Goal: Information Seeking & Learning: Learn about a topic

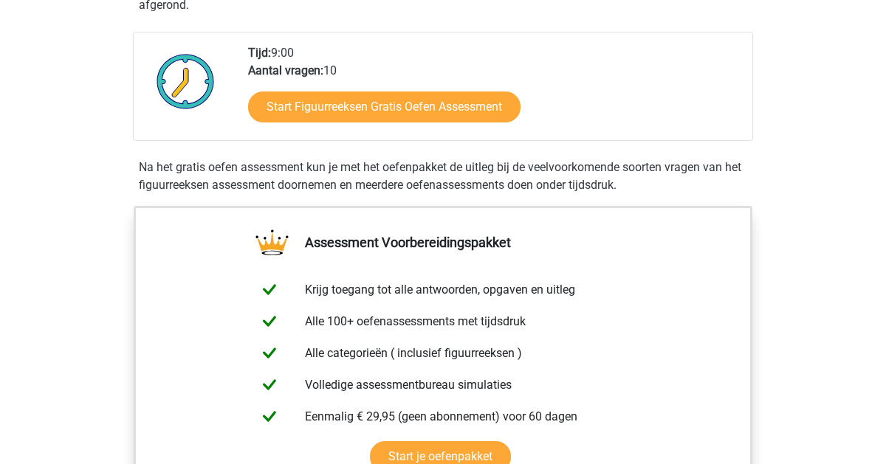
scroll to position [355, 0]
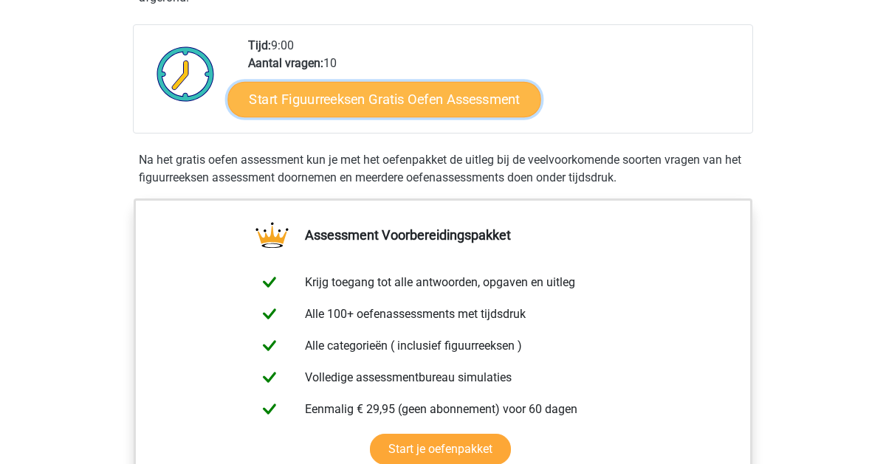
click at [444, 94] on link "Start Figuurreeksen Gratis Oefen Assessment" at bounding box center [384, 98] width 313 height 35
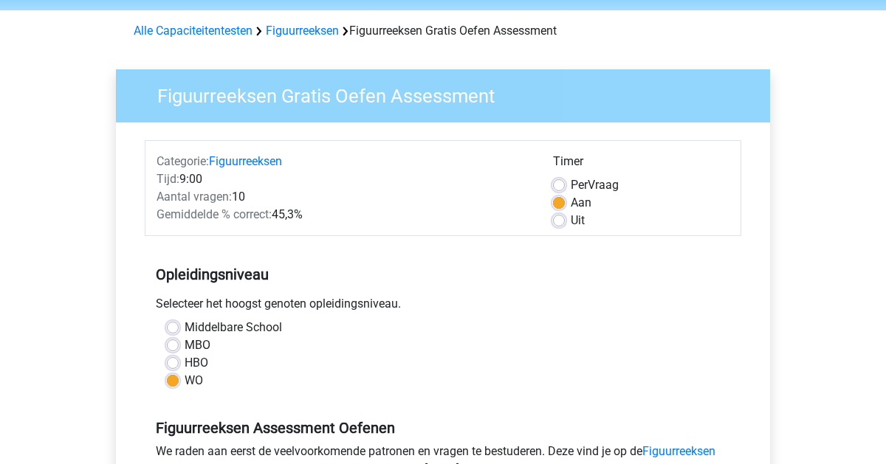
scroll to position [50, 0]
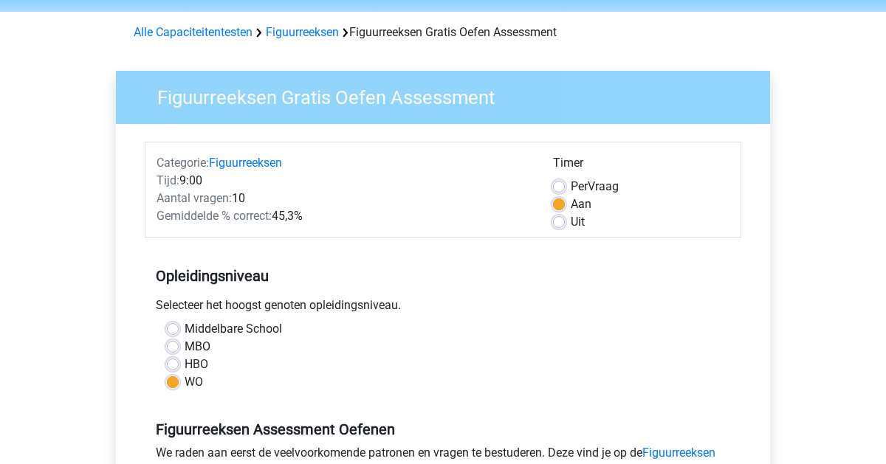
click at [561, 229] on div "Uit" at bounding box center [641, 222] width 176 height 18
click at [571, 224] on label "Uit" at bounding box center [578, 222] width 14 height 18
click at [562, 224] on input "Uit" at bounding box center [559, 220] width 12 height 15
radio input "true"
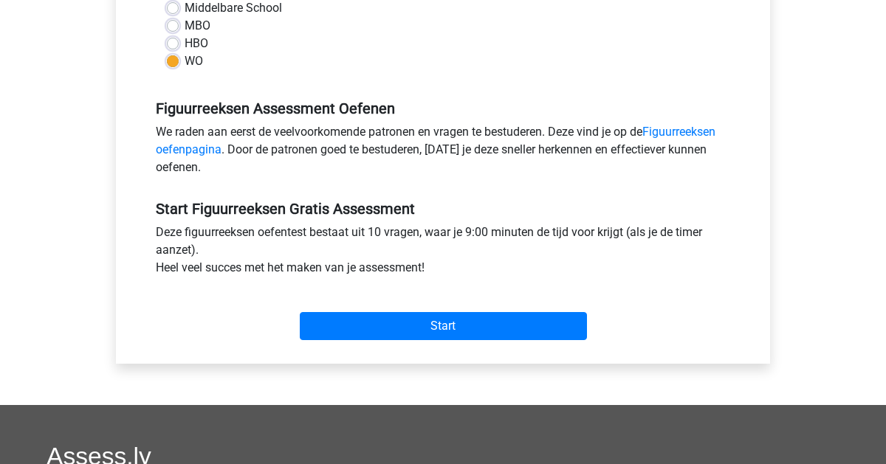
scroll to position [370, 0]
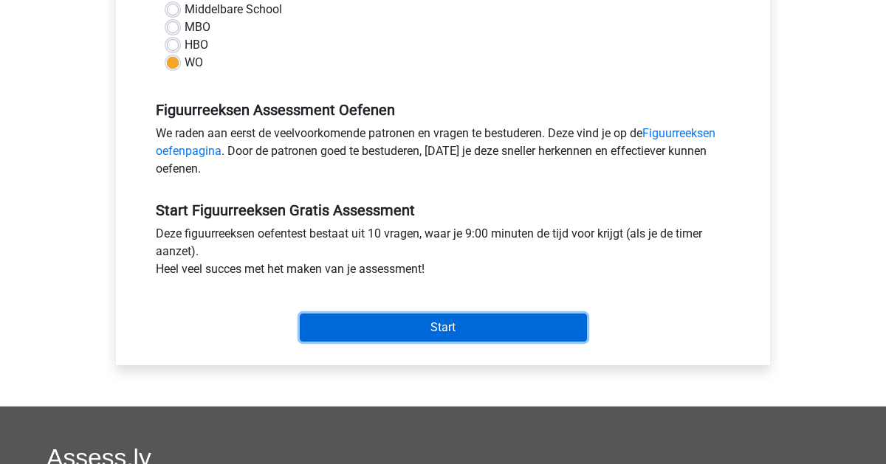
click at [481, 325] on input "Start" at bounding box center [443, 328] width 287 height 28
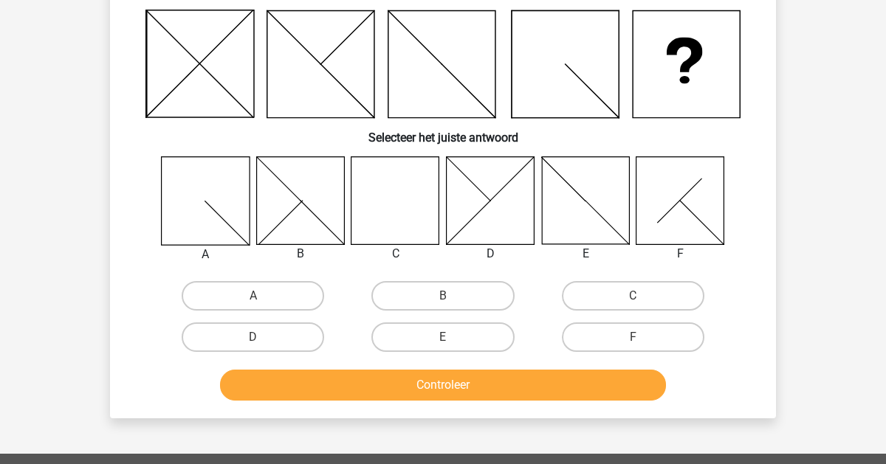
scroll to position [100, 0]
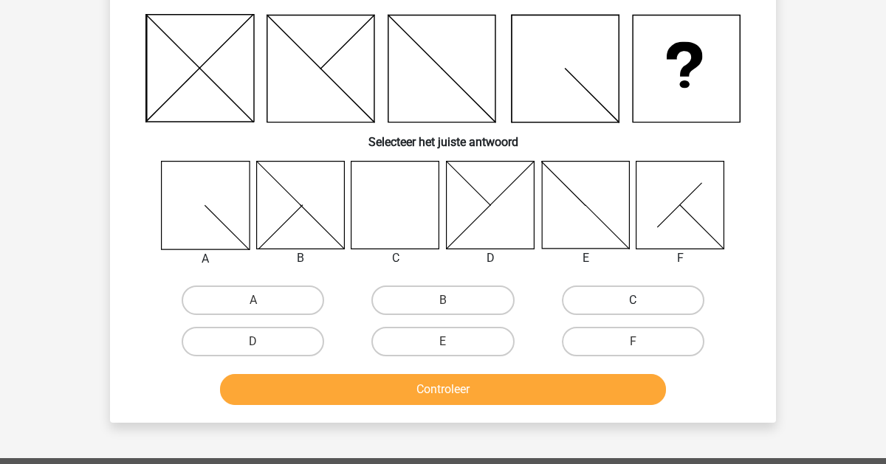
click at [629, 297] on label "C" at bounding box center [633, 301] width 142 height 30
click at [633, 300] on input "C" at bounding box center [638, 305] width 10 height 10
radio input "true"
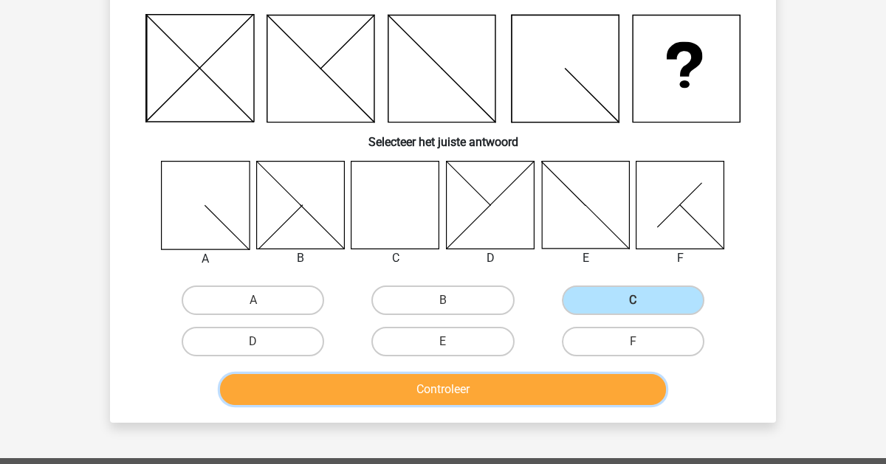
click at [525, 387] on button "Controleer" at bounding box center [443, 389] width 447 height 31
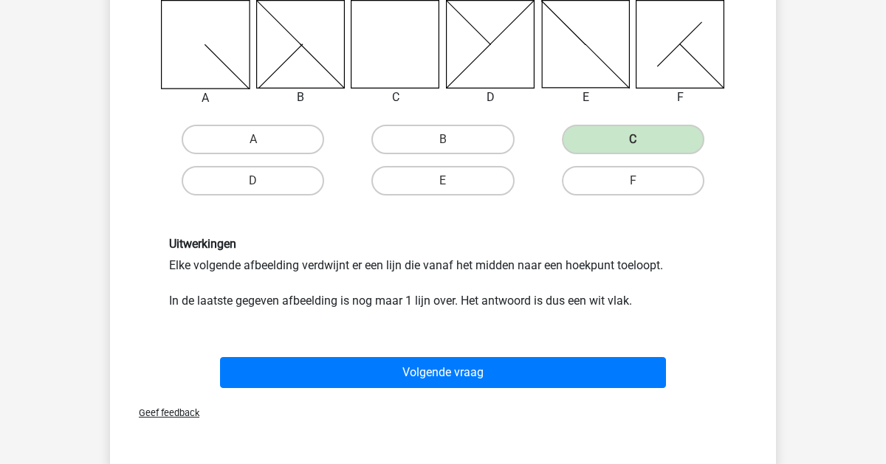
scroll to position [256, 0]
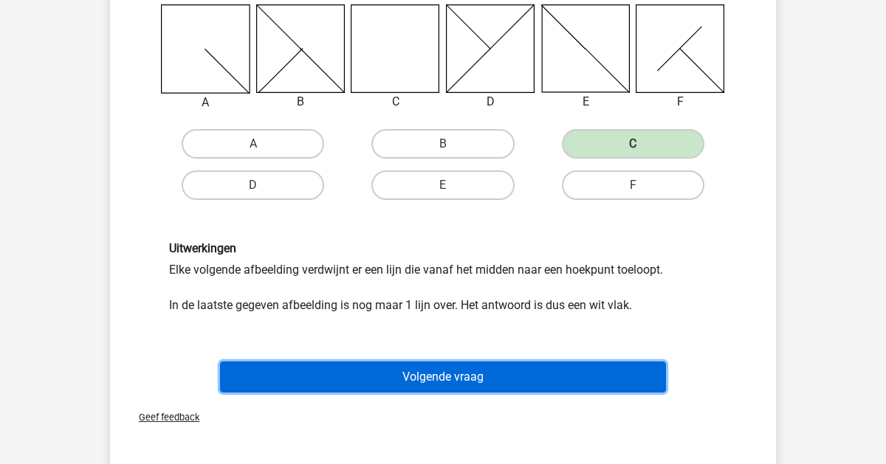
click at [527, 364] on button "Volgende vraag" at bounding box center [443, 377] width 447 height 31
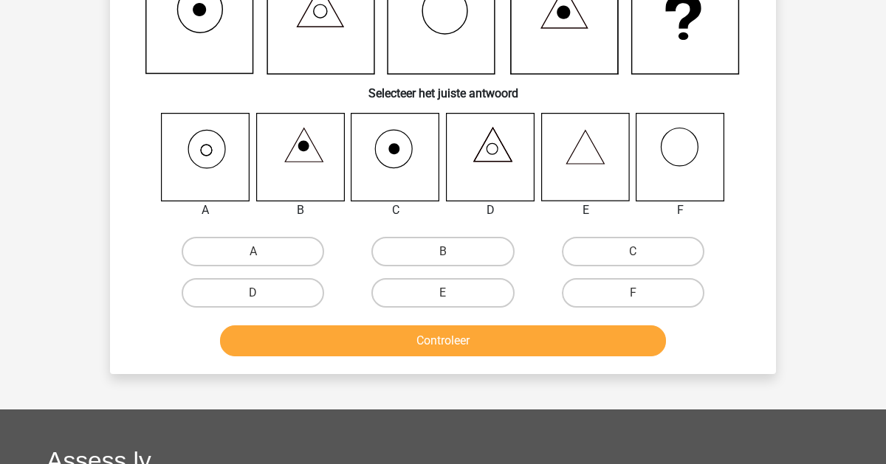
scroll to position [68, 0]
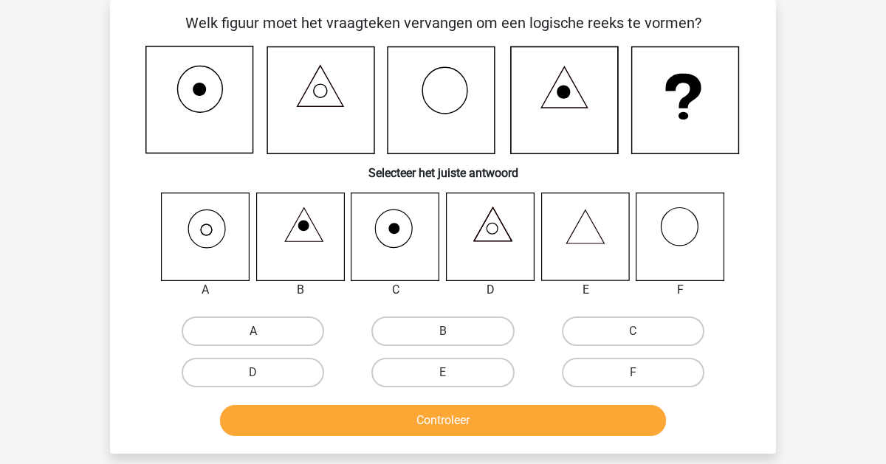
click at [272, 340] on label "A" at bounding box center [253, 332] width 142 height 30
click at [263, 340] on input "A" at bounding box center [258, 336] width 10 height 10
radio input "true"
click at [337, 435] on div "Controleer" at bounding box center [443, 423] width 570 height 37
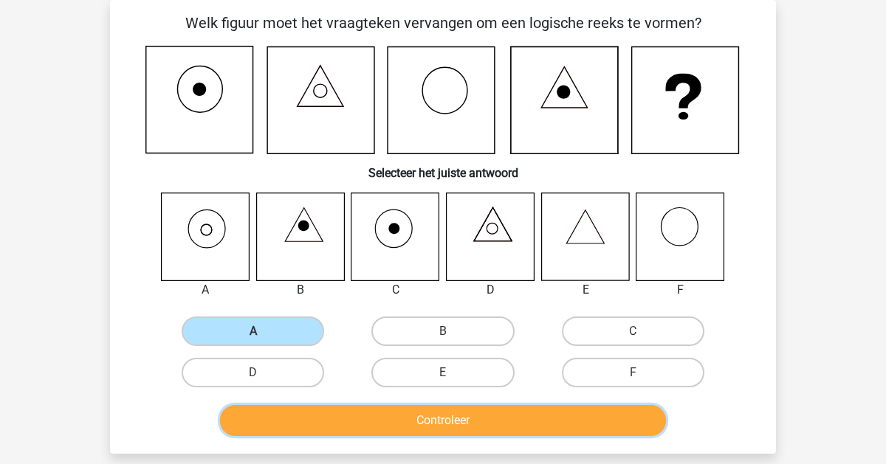
click at [349, 421] on button "Controleer" at bounding box center [443, 420] width 447 height 31
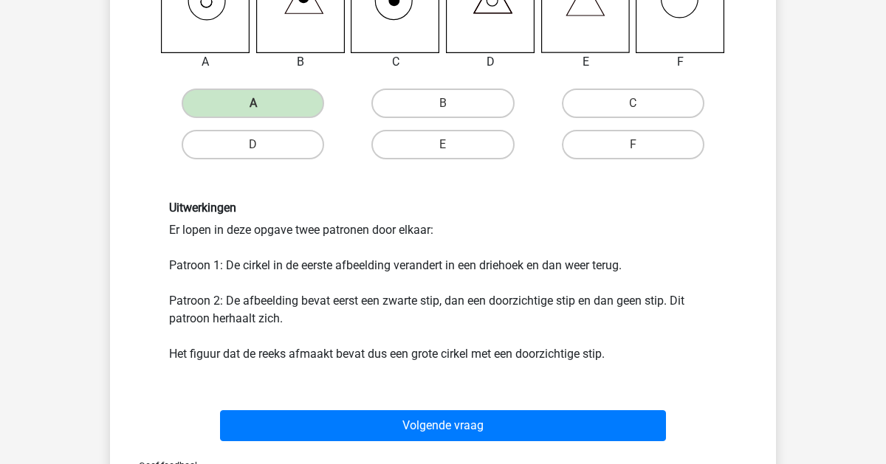
scroll to position [295, 0]
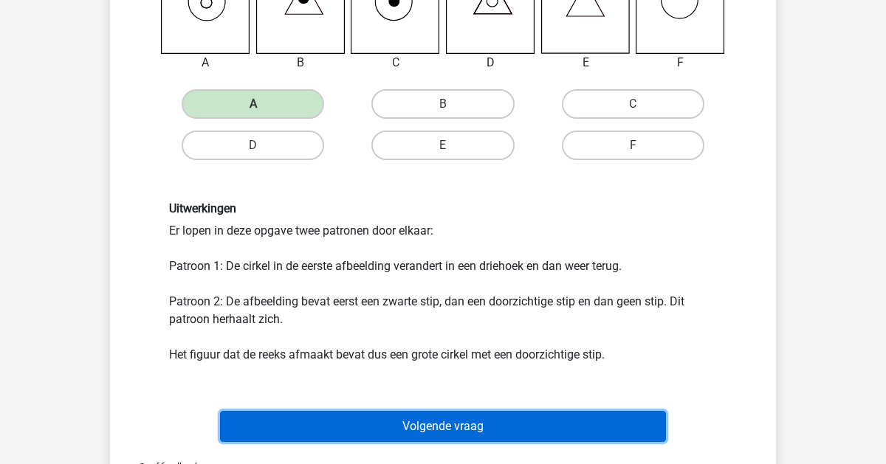
click at [373, 420] on button "Volgende vraag" at bounding box center [443, 426] width 447 height 31
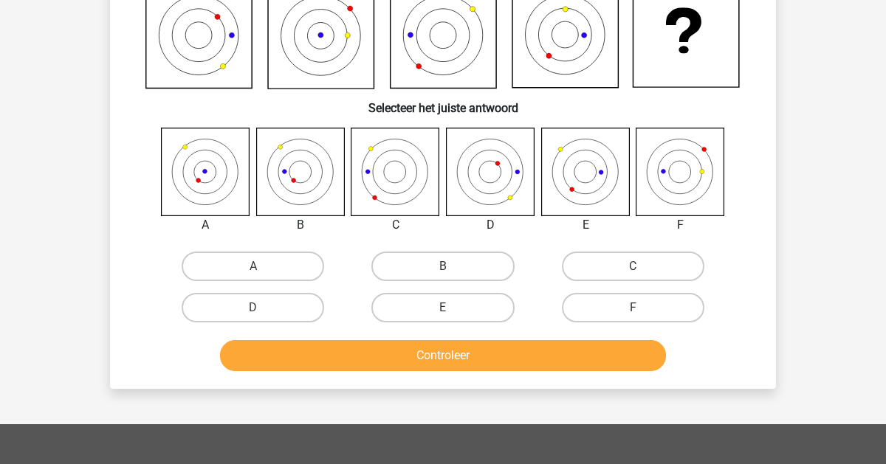
scroll to position [68, 0]
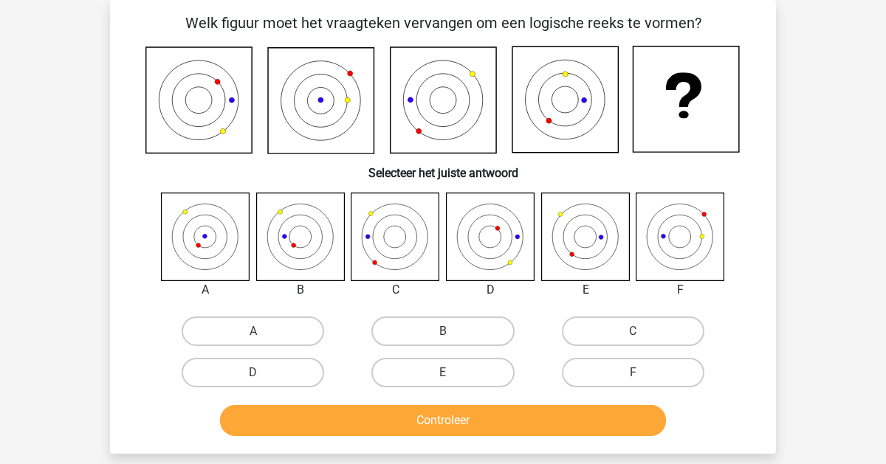
click at [300, 251] on icon at bounding box center [300, 237] width 88 height 88
click at [469, 365] on label "E" at bounding box center [442, 373] width 142 height 30
click at [452, 373] on input "E" at bounding box center [448, 378] width 10 height 10
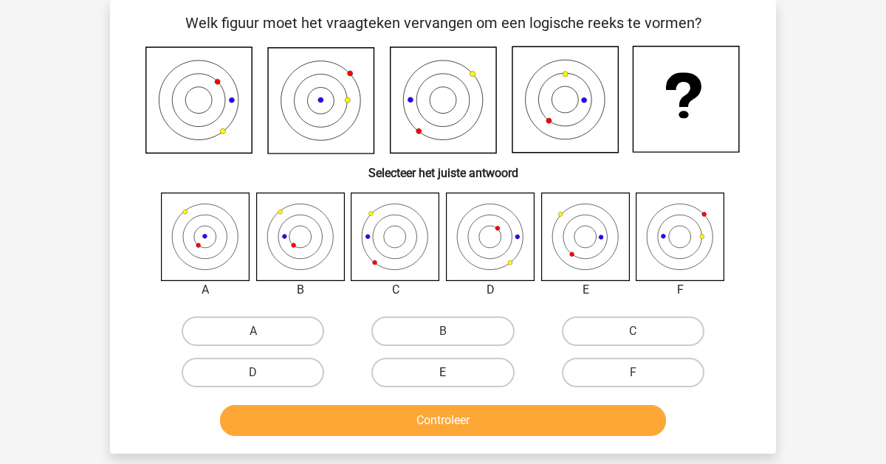
radio input "true"
click at [306, 331] on label "A" at bounding box center [253, 332] width 142 height 30
click at [263, 331] on input "A" at bounding box center [258, 336] width 10 height 10
radio input "true"
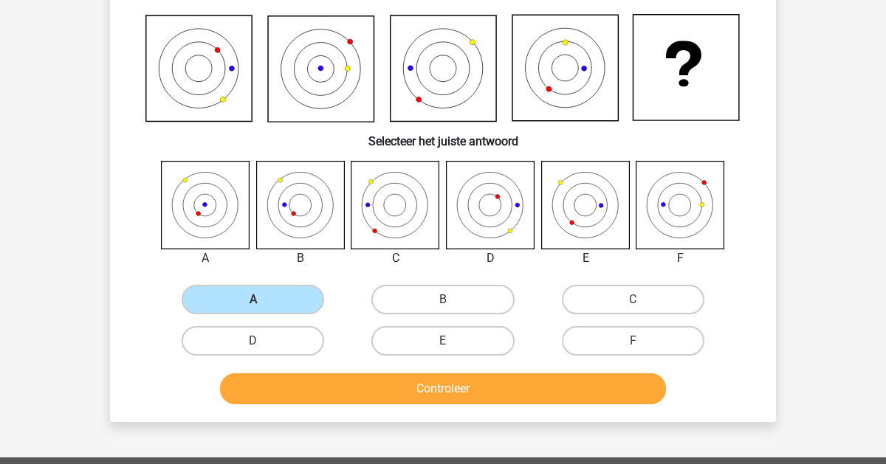
scroll to position [98, 0]
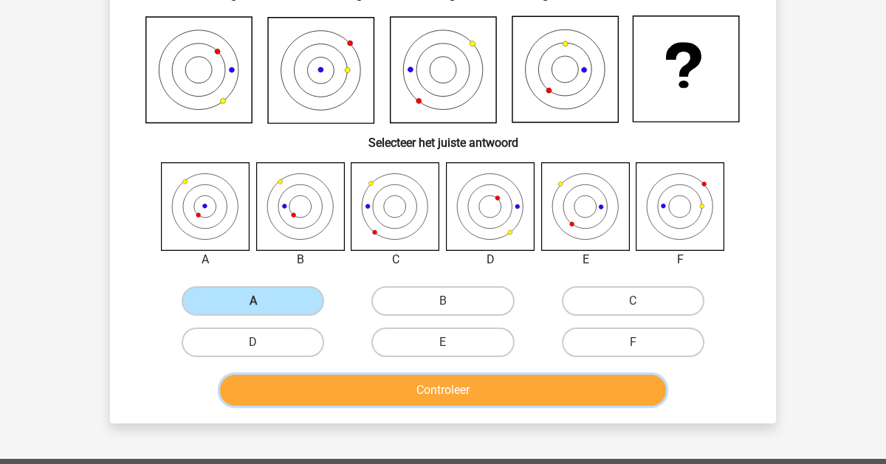
click at [382, 392] on button "Controleer" at bounding box center [443, 390] width 447 height 31
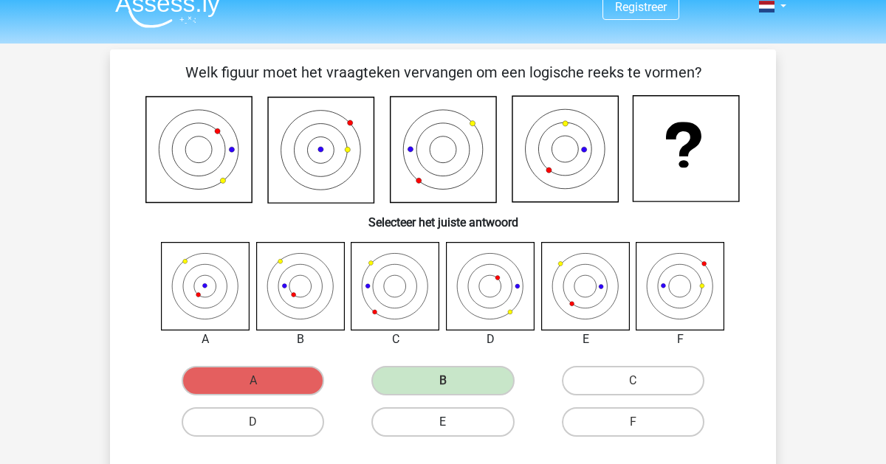
scroll to position [0, 0]
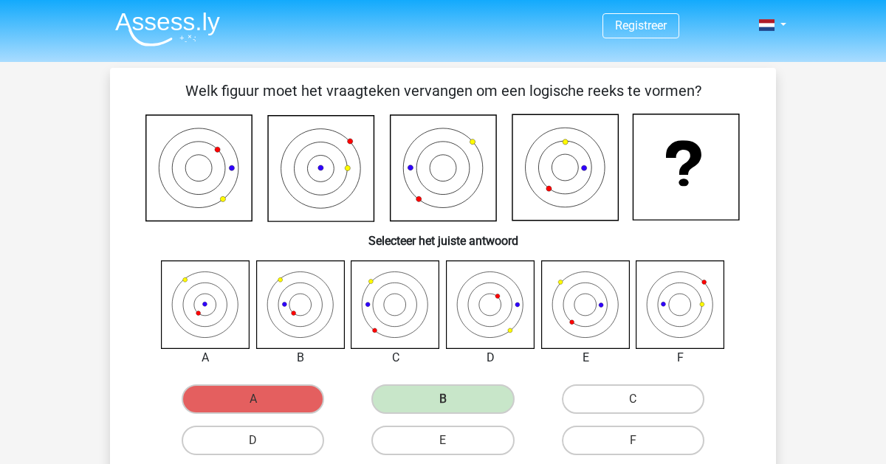
click at [211, 32] on img at bounding box center [167, 29] width 105 height 35
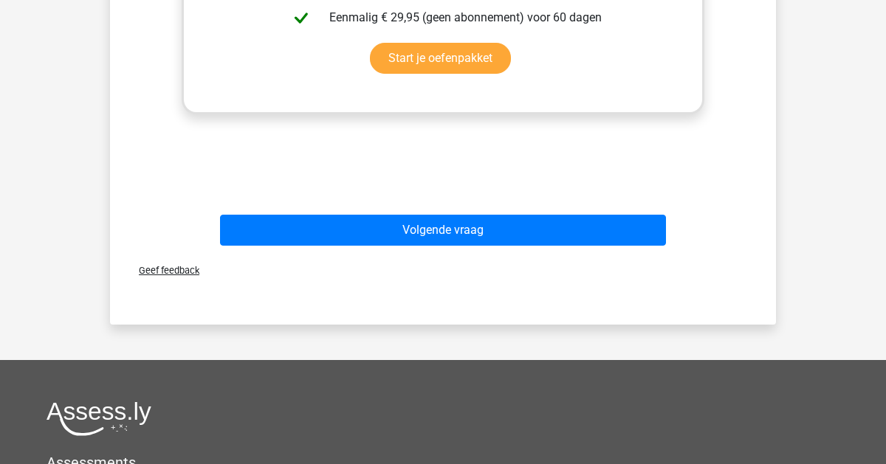
scroll to position [731, 0]
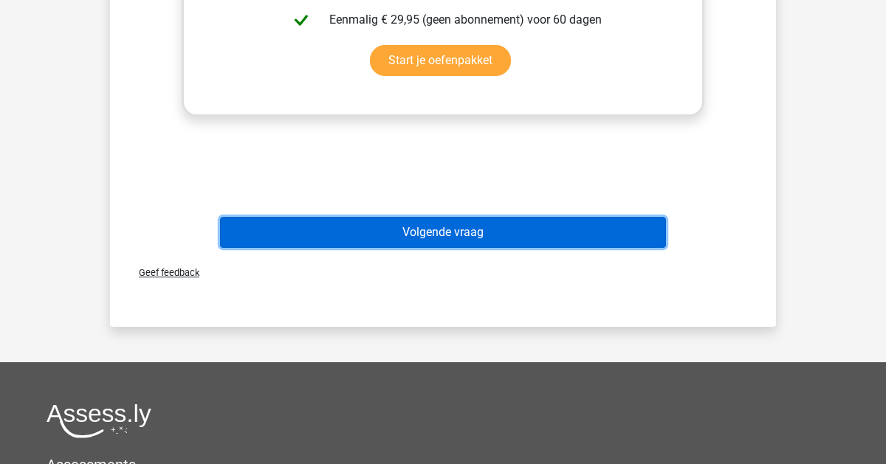
click at [337, 244] on button "Volgende vraag" at bounding box center [443, 232] width 447 height 31
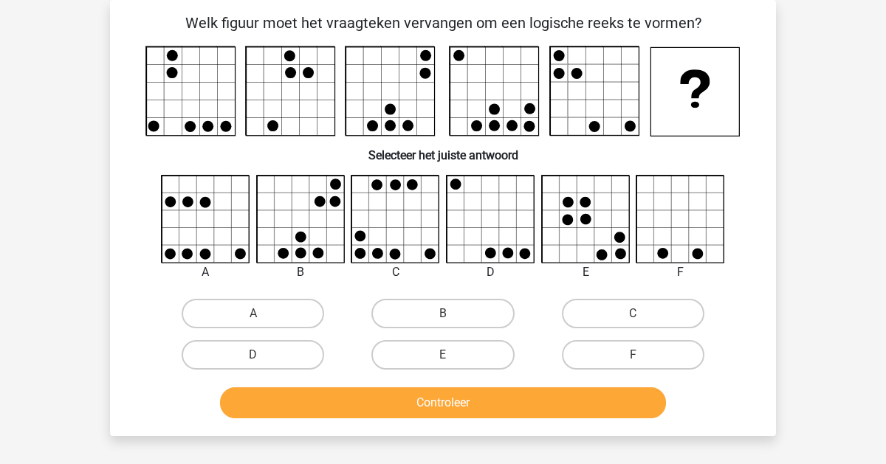
scroll to position [0, 0]
